Goal: Transaction & Acquisition: Book appointment/travel/reservation

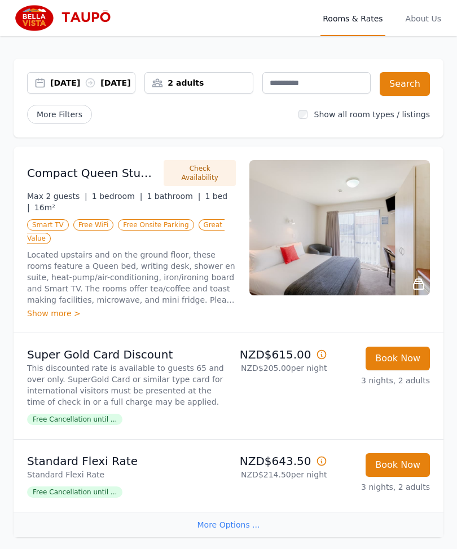
click at [129, 87] on div "24 Feb 2026 27 Feb 2026" at bounding box center [92, 82] width 85 height 11
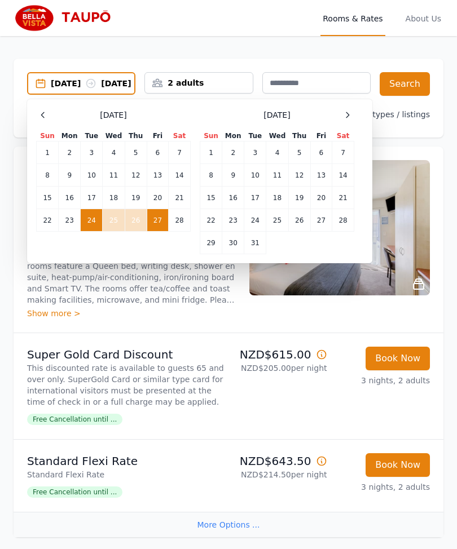
click at [117, 232] on td "25" at bounding box center [114, 220] width 22 height 23
click at [93, 223] on td "24" at bounding box center [92, 220] width 22 height 23
click at [405, 94] on button "Search" at bounding box center [405, 84] width 50 height 24
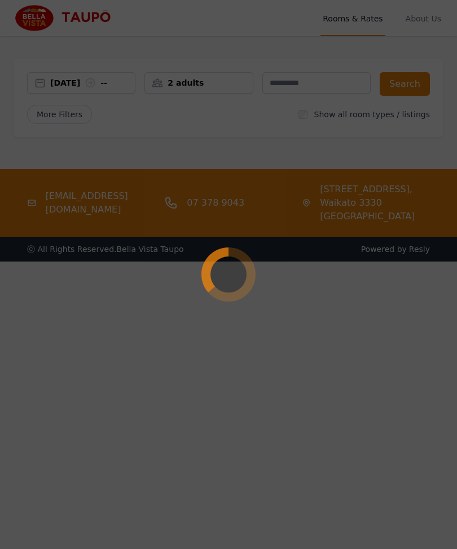
click at [380, 127] on div at bounding box center [228, 274] width 457 height 549
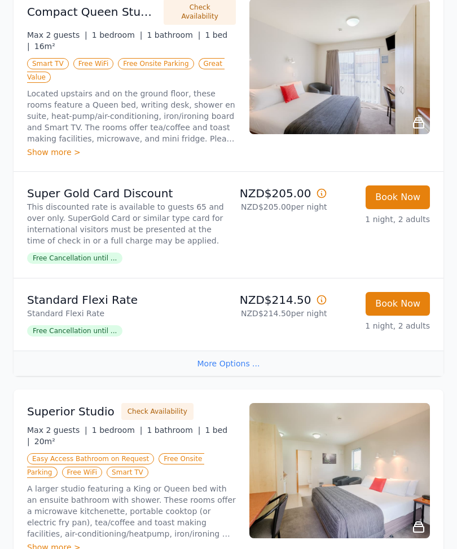
scroll to position [161, 0]
click at [101, 261] on span "Free Cancellation until ..." at bounding box center [74, 258] width 95 height 11
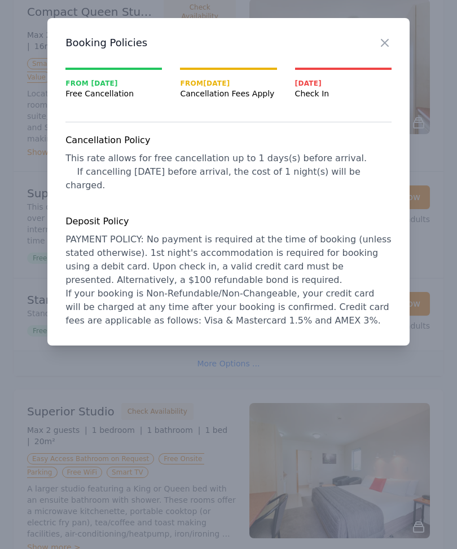
click at [391, 47] on icon "button" at bounding box center [385, 43] width 14 height 14
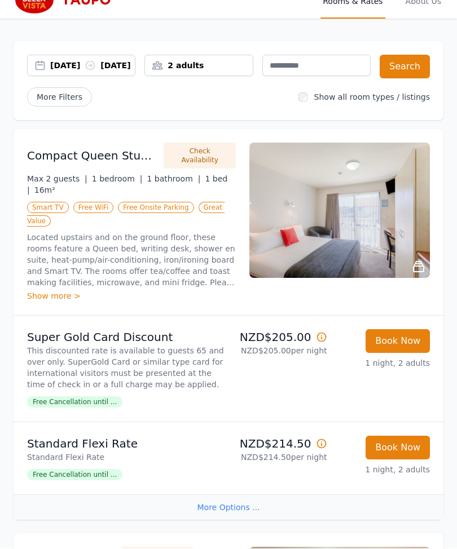
scroll to position [0, 0]
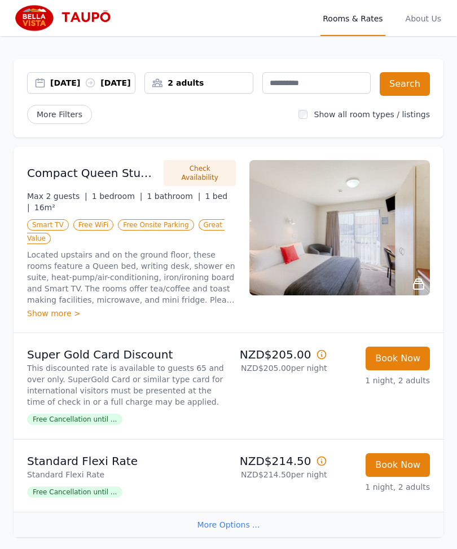
click at [237, 82] on div "2 adults" at bounding box center [198, 82] width 107 height 11
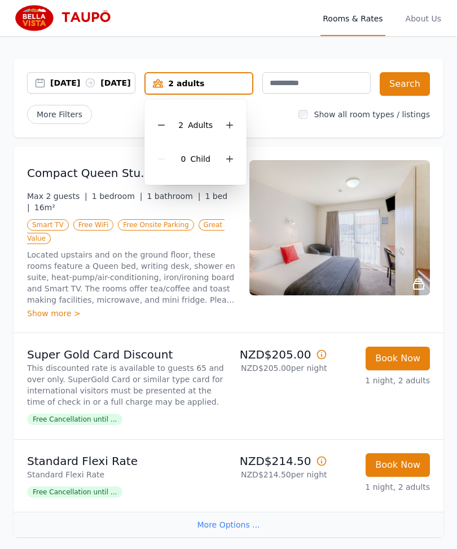
click at [236, 123] on div at bounding box center [230, 125] width 16 height 16
click at [235, 119] on div at bounding box center [230, 125] width 16 height 16
click at [174, 120] on div "4 Adult s" at bounding box center [195, 125] width 84 height 34
click at [166, 118] on div at bounding box center [161, 125] width 16 height 16
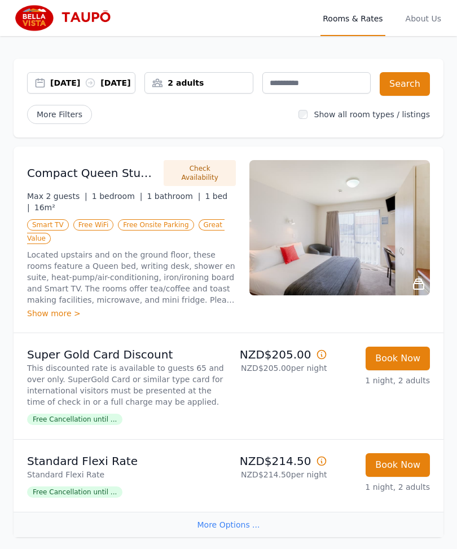
click at [71, 120] on span "More Filters" at bounding box center [59, 114] width 65 height 19
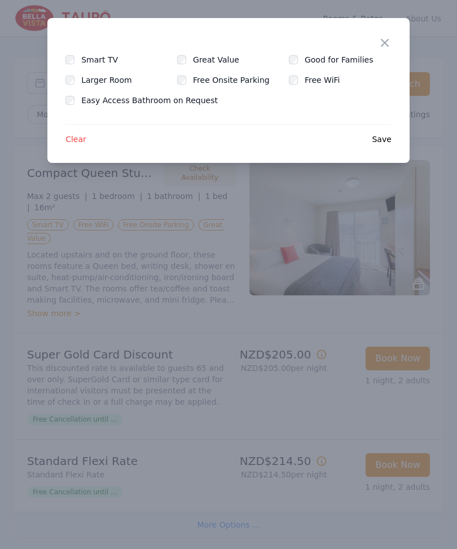
click at [389, 43] on icon "button" at bounding box center [385, 43] width 14 height 14
